Goal: Task Accomplishment & Management: Complete application form

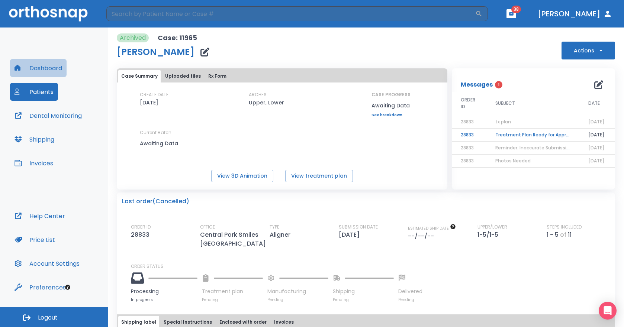
click at [48, 68] on button "Dashboard" at bounding box center [38, 68] width 57 height 18
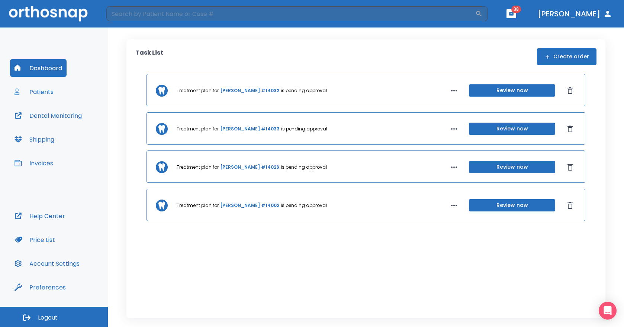
click at [45, 91] on button "Patients" at bounding box center [34, 92] width 48 height 18
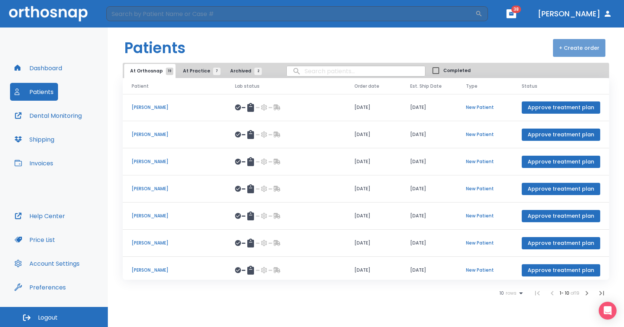
click at [595, 48] on button "+ Create order" at bounding box center [579, 48] width 52 height 18
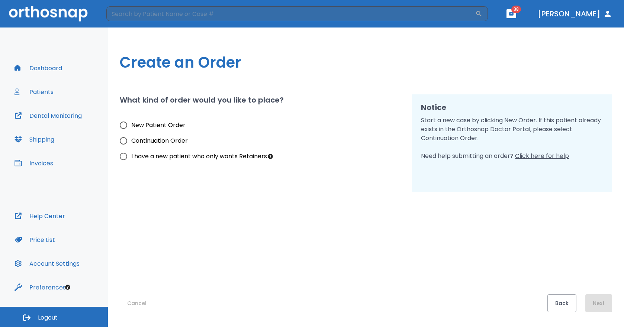
click at [161, 123] on span "New Patient Order" at bounding box center [158, 125] width 54 height 9
click at [131, 123] on input "New Patient Order" at bounding box center [124, 126] width 16 height 16
radio input "true"
click at [594, 301] on button "Next" at bounding box center [599, 304] width 27 height 18
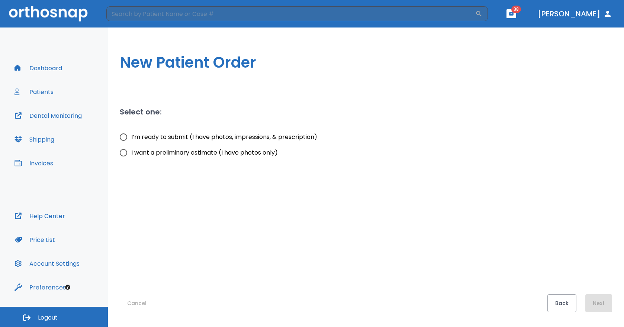
click at [203, 135] on span "I’m ready to submit (I have photos, impressions, & prescription)" at bounding box center [224, 137] width 186 height 9
click at [131, 135] on input "I’m ready to submit (I have photos, impressions, & prescription)" at bounding box center [124, 138] width 16 height 16
radio input "true"
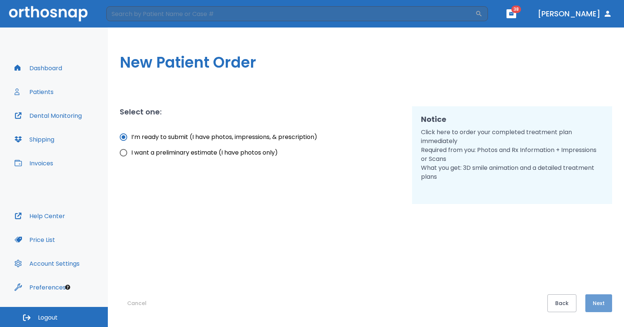
click at [595, 300] on button "Next" at bounding box center [599, 304] width 27 height 18
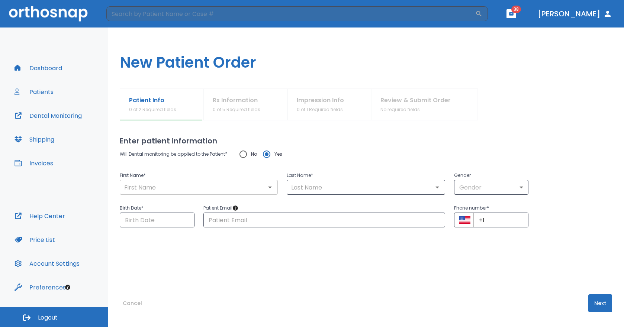
click at [211, 184] on input "text" at bounding box center [199, 187] width 154 height 10
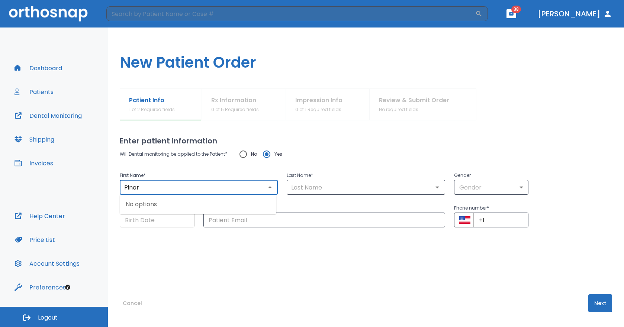
type input "Pinar"
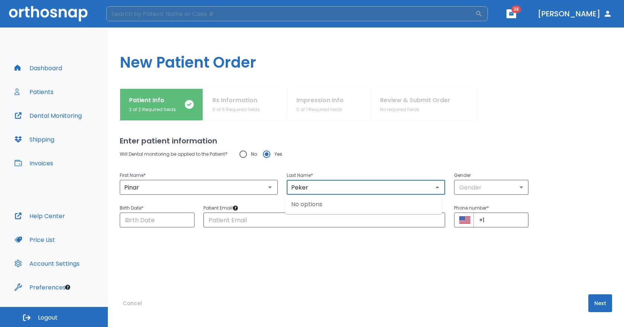
type input "Peker"
click at [289, 220] on input "text" at bounding box center [325, 220] width 242 height 15
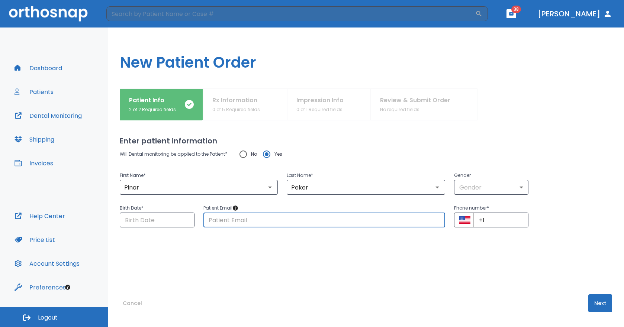
paste input "[EMAIL_ADDRESS][DOMAIN_NAME]"
type input "[EMAIL_ADDRESS][DOMAIN_NAME]"
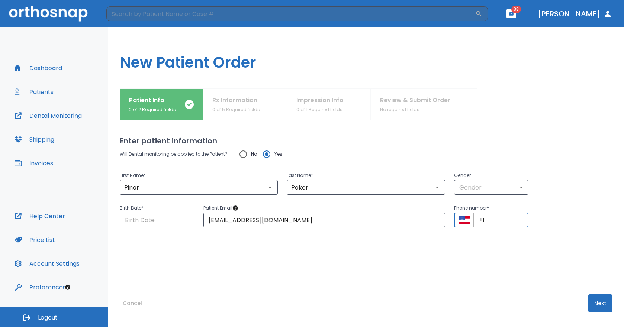
click at [493, 219] on input "+1" at bounding box center [501, 220] width 55 height 15
paste input "[PHONE_NUMBER]"
type input "[PHONE_NUMBER]"
click at [496, 190] on body "​ 38 [PERSON_NAME] Dashboard Patients Dental Monitoring Shipping Invoices Help …" at bounding box center [312, 163] width 624 height 327
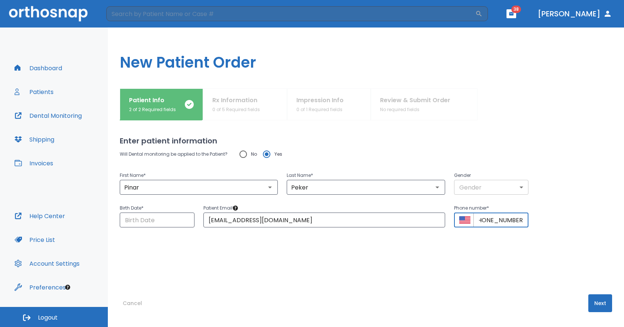
scroll to position [0, 0]
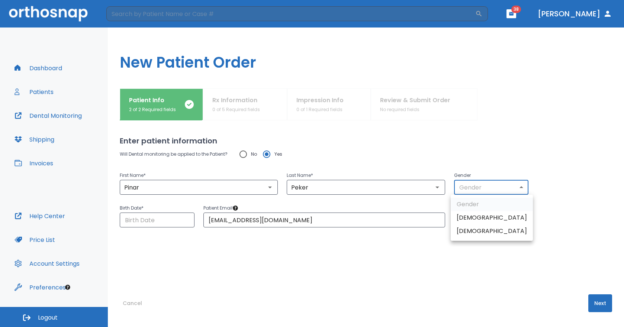
click at [483, 229] on li "[DEMOGRAPHIC_DATA]" at bounding box center [492, 231] width 82 height 13
type input "0"
click at [169, 220] on input "Choose date" at bounding box center [157, 220] width 75 height 15
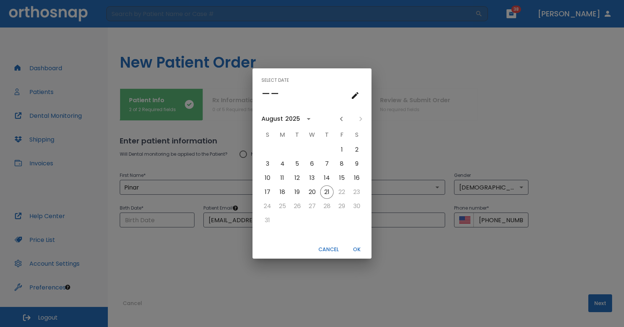
click at [306, 120] on icon "calendar view is open, switch to year view" at bounding box center [308, 119] width 9 height 9
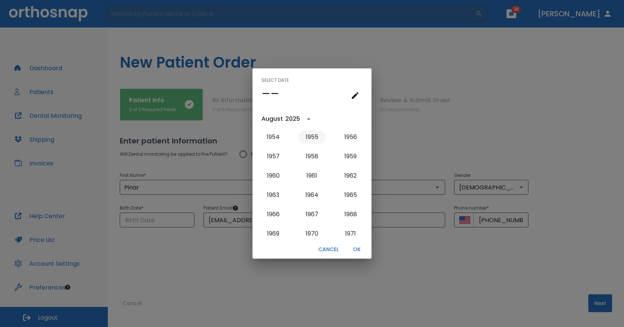
scroll to position [435, 0]
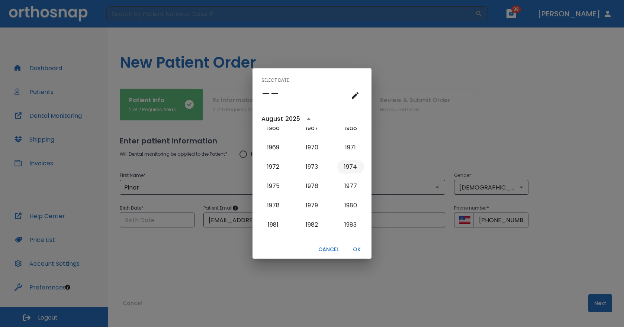
click at [348, 167] on button "1974" at bounding box center [351, 166] width 27 height 13
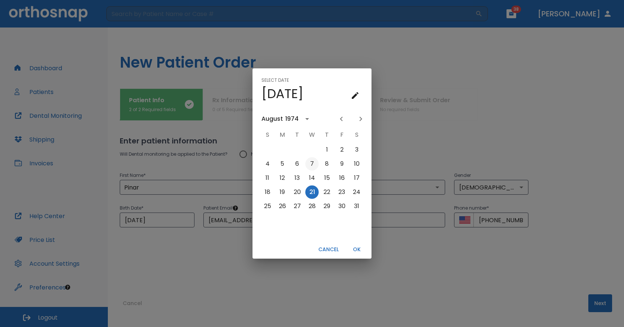
scroll to position [0, 0]
click at [344, 119] on icon "Previous month" at bounding box center [341, 119] width 9 height 9
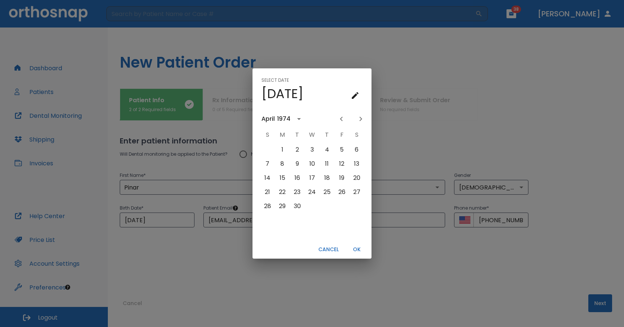
click at [344, 119] on icon "Previous month" at bounding box center [341, 119] width 9 height 9
click at [344, 164] on button "8" at bounding box center [341, 163] width 13 height 13
type input "[DATE]"
click at [359, 251] on button "OK" at bounding box center [357, 250] width 24 height 12
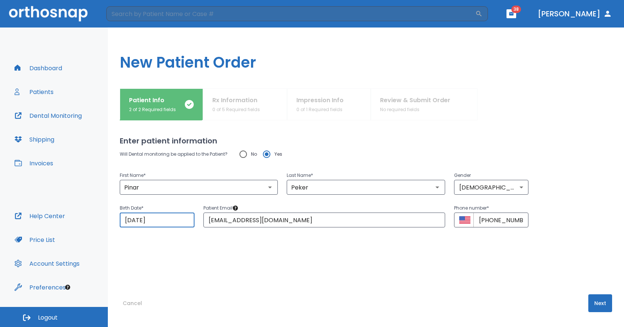
click at [591, 301] on button "Next" at bounding box center [601, 304] width 24 height 18
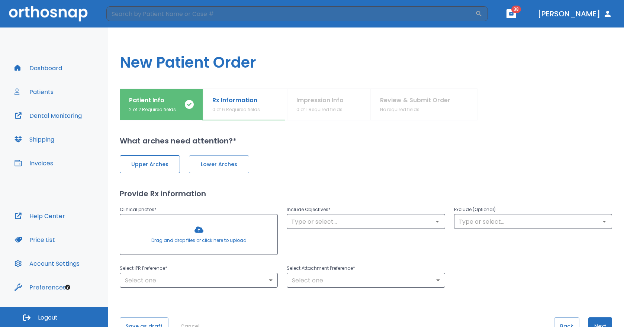
click at [146, 164] on span "Upper Arches" at bounding box center [150, 165] width 45 height 8
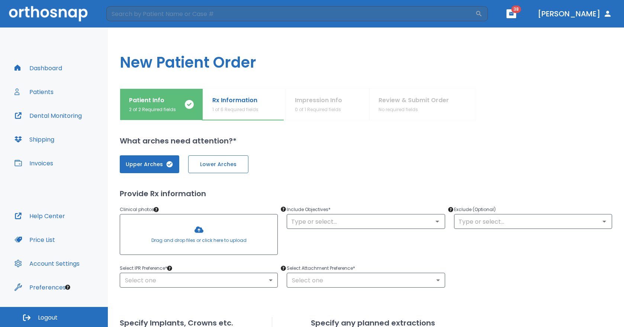
click at [224, 169] on button "Lower Arches" at bounding box center [218, 165] width 60 height 18
click at [209, 233] on div at bounding box center [198, 235] width 157 height 40
click at [382, 223] on input "text" at bounding box center [366, 222] width 154 height 10
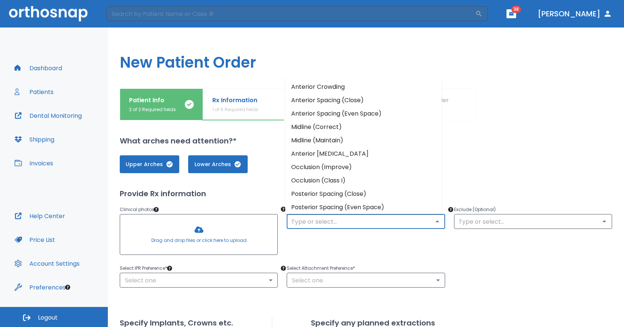
click at [332, 86] on li "Anterior Crowding" at bounding box center [363, 86] width 157 height 13
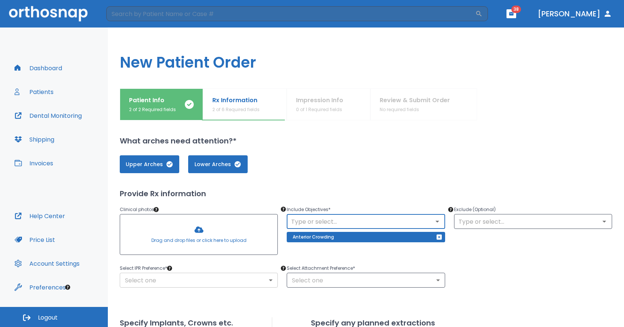
click at [223, 280] on body "​ 38 [PERSON_NAME] Dashboard Patients Dental Monitoring Shipping Invoices Help …" at bounding box center [312, 163] width 624 height 327
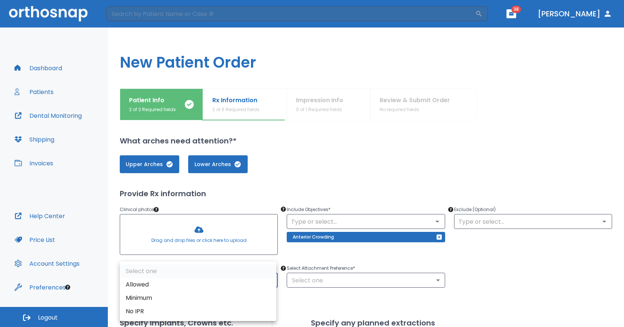
click at [207, 281] on li "Allowed" at bounding box center [198, 284] width 157 height 13
type input "1"
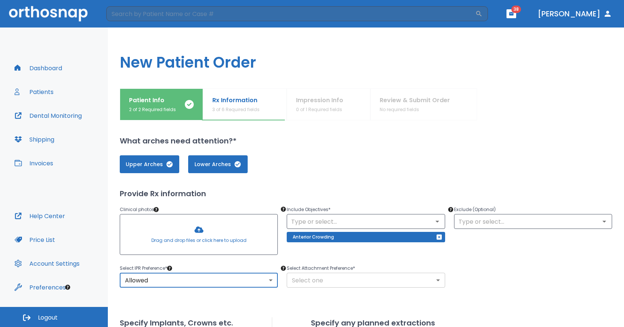
click at [300, 286] on body "​ 38 [PERSON_NAME] Dashboard Patients Dental Monitoring Shipping Invoices Help …" at bounding box center [312, 163] width 624 height 327
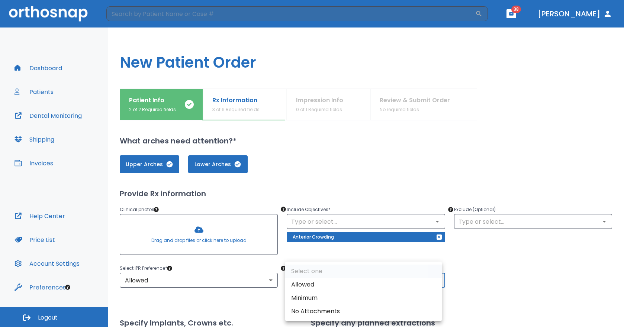
click at [300, 287] on li "Allowed" at bounding box center [363, 284] width 157 height 13
type input "1"
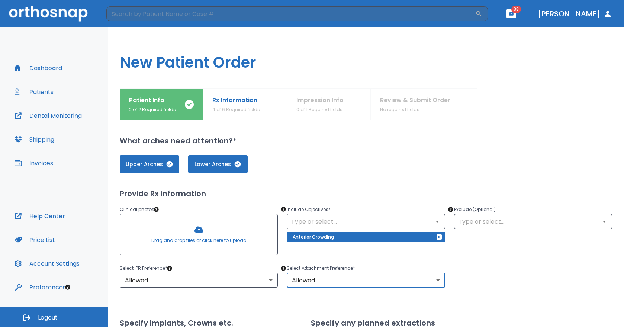
scroll to position [123, 0]
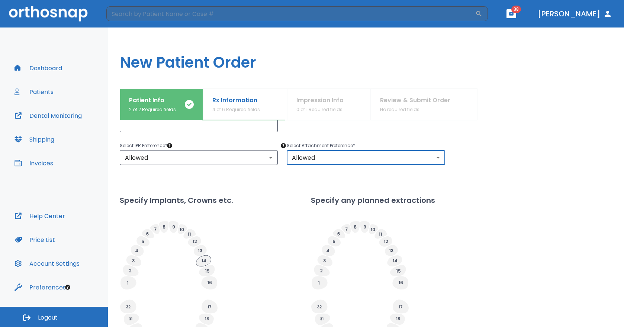
click at [208, 259] on icon at bounding box center [203, 261] width 15 height 11
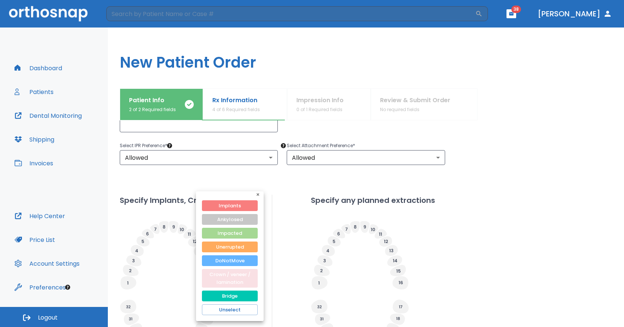
click at [229, 281] on button "Crown / veneer / lamination" at bounding box center [230, 278] width 56 height 19
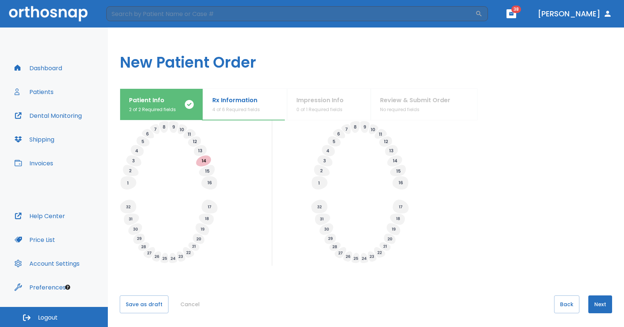
scroll to position [224, 0]
click at [204, 227] on icon at bounding box center [202, 228] width 3 height 3
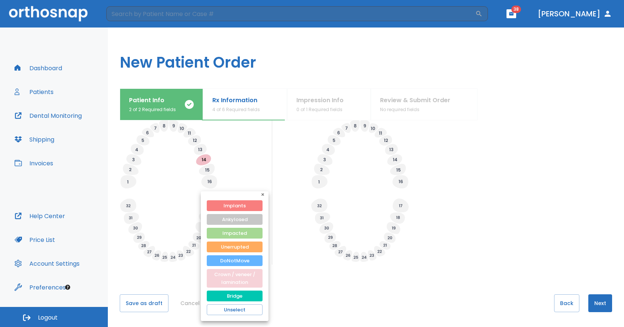
click at [233, 277] on button "Crown / veneer / lamination" at bounding box center [235, 278] width 56 height 19
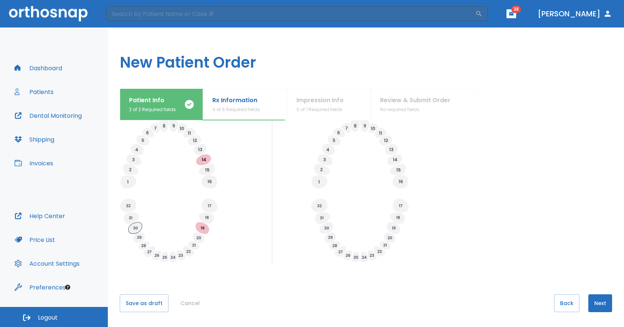
click at [135, 231] on icon at bounding box center [135, 229] width 14 height 12
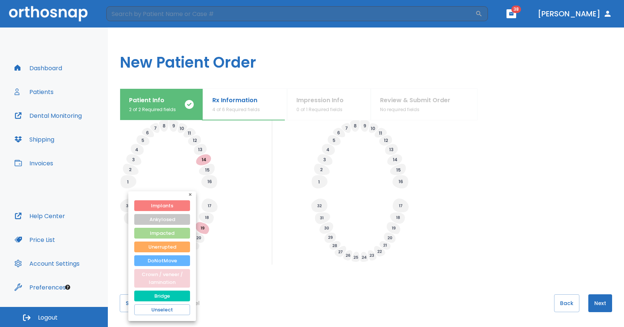
click at [164, 275] on button "Crown / veneer / lamination" at bounding box center [162, 278] width 56 height 19
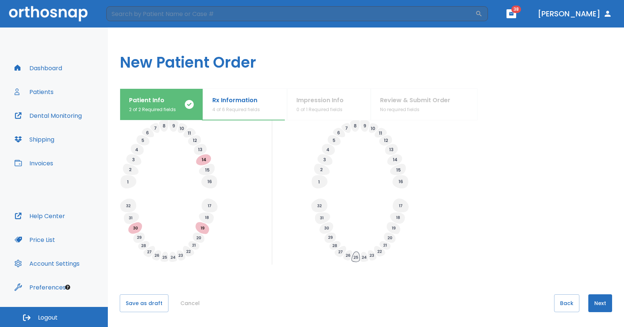
click at [355, 262] on icon at bounding box center [356, 257] width 8 height 10
click at [379, 280] on span "Planned" at bounding box center [382, 278] width 24 height 9
click at [370, 280] on input "Planned" at bounding box center [365, 279] width 10 height 10
radio input "false"
click at [593, 303] on button "Next" at bounding box center [601, 304] width 24 height 18
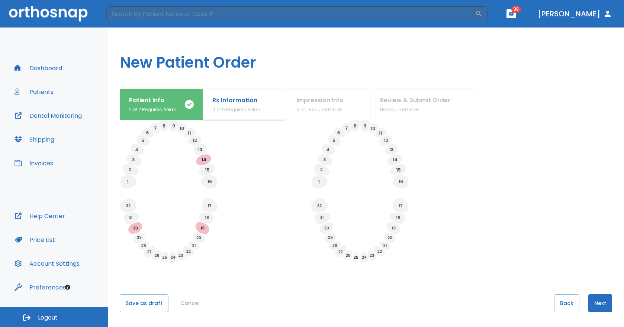
scroll to position [0, 0]
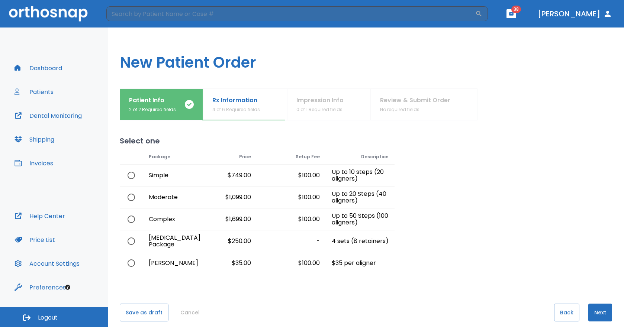
click at [128, 219] on input "radio" at bounding box center [132, 220] width 16 height 16
radio input "true"
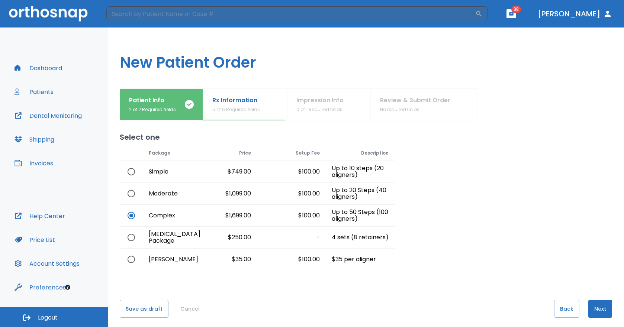
scroll to position [9, 0]
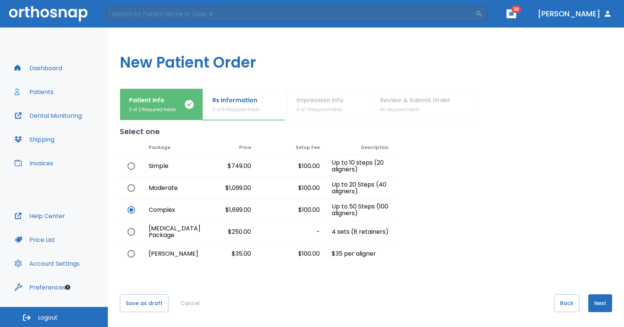
click at [596, 307] on button "Next" at bounding box center [601, 304] width 24 height 18
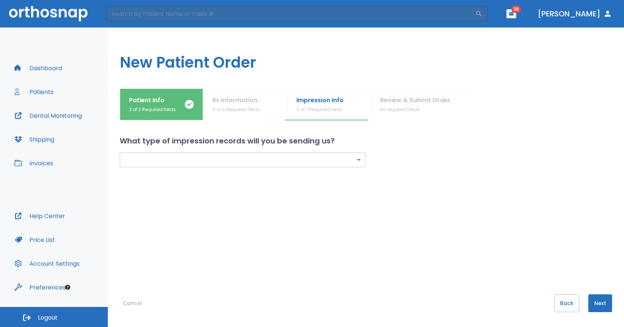
scroll to position [0, 0]
click at [196, 159] on body "​ 38 [PERSON_NAME] Dashboard Patients Dental Monitoring Shipping Invoices Help …" at bounding box center [312, 163] width 624 height 327
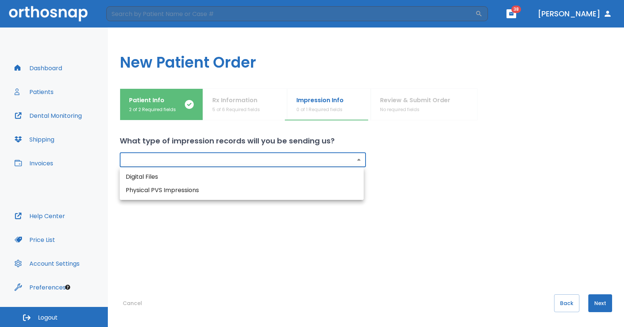
click at [182, 180] on li "Digital Files" at bounding box center [242, 176] width 244 height 13
type input "digital"
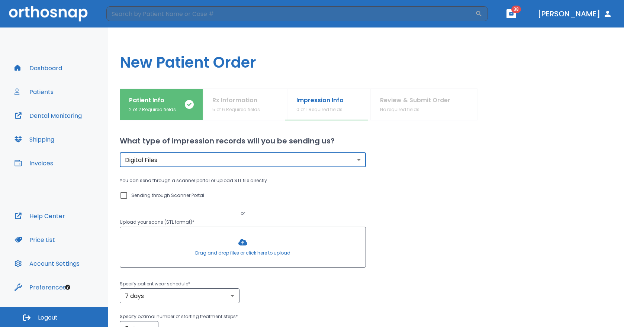
click at [165, 197] on p "Sending through Scanner Portal" at bounding box center [167, 195] width 73 height 9
click at [128, 197] on input "Sending through Scanner Portal" at bounding box center [123, 195] width 9 height 9
checkbox input "true"
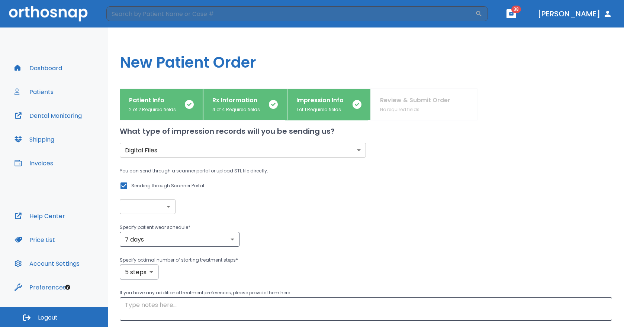
scroll to position [20, 0]
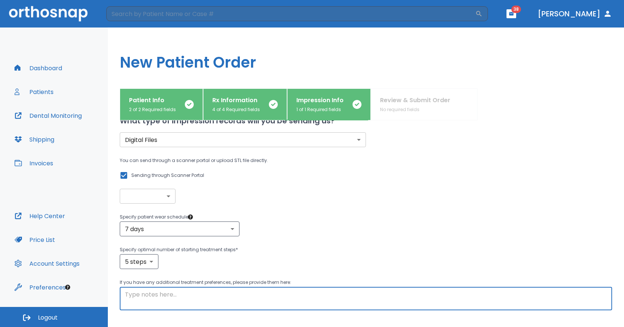
click at [190, 302] on textarea at bounding box center [366, 299] width 482 height 17
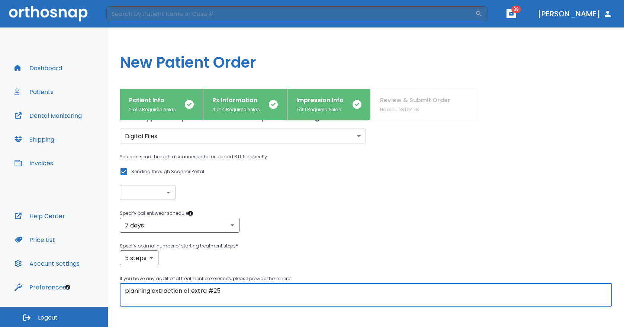
scroll to position [66, 0]
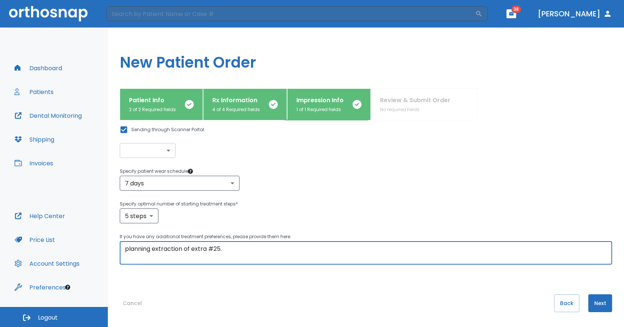
type textarea "planning extraction of extra #25."
click at [598, 301] on button "Next" at bounding box center [601, 304] width 24 height 18
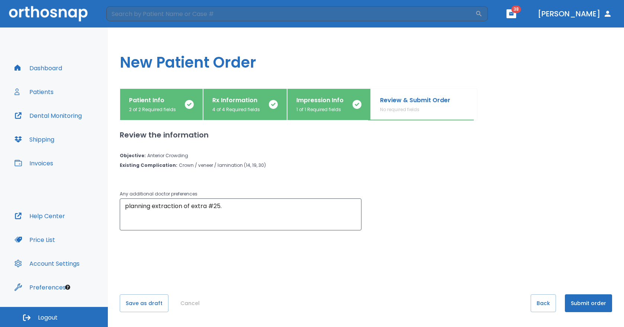
scroll to position [0, 0]
click at [591, 301] on button "Submit order" at bounding box center [588, 304] width 47 height 18
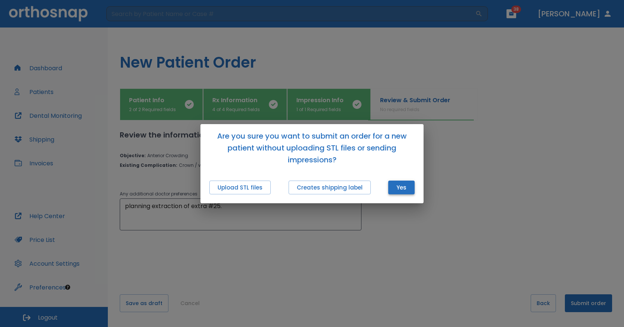
click at [401, 190] on button "Yes" at bounding box center [402, 188] width 26 height 14
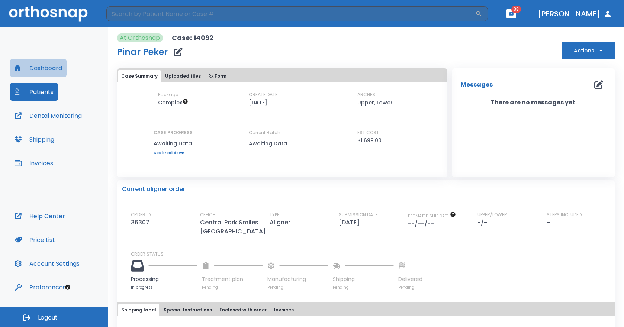
click at [42, 72] on button "Dashboard" at bounding box center [38, 68] width 57 height 18
